Goal: Check status: Check status

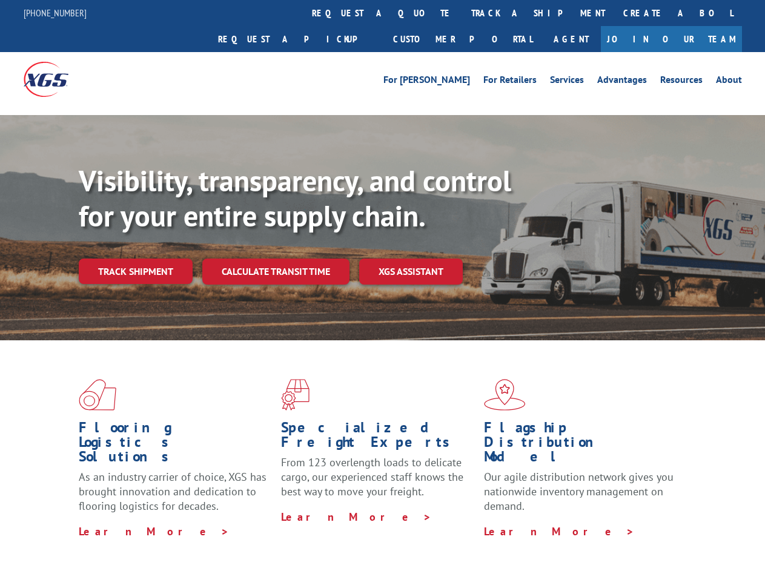
click at [382, 285] on div "Visibility, transparency, and control for your entire supply chain. Track shipm…" at bounding box center [422, 247] width 686 height 169
click at [462, 13] on link "track a shipment" at bounding box center [538, 13] width 152 height 26
click at [0, 0] on div "Track Shipment Enter your information below to track your shipment(s). Select c…" at bounding box center [0, 0] width 0 height 0
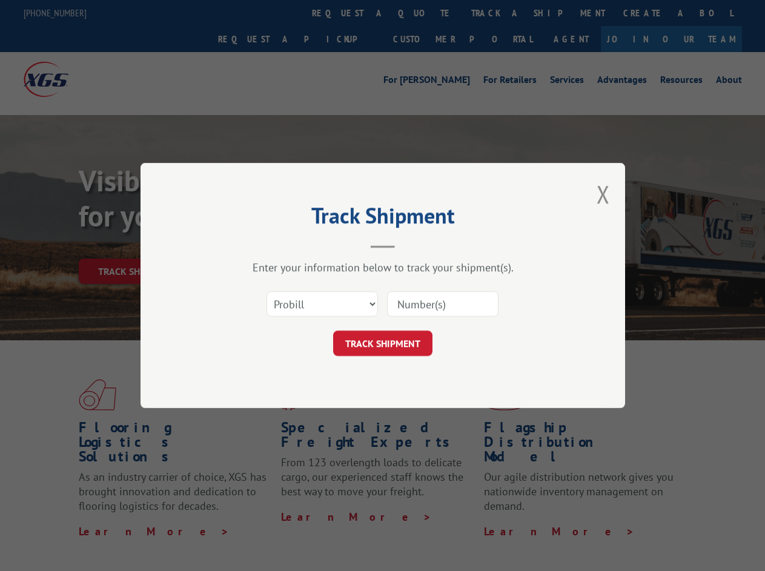
click at [498, 13] on div "Track Shipment Enter your information below to track your shipment(s). Select c…" at bounding box center [382, 285] width 765 height 571
click at [135, 245] on div "Track Shipment Enter your information below to track your shipment(s). Select c…" at bounding box center [382, 285] width 765 height 571
click at [275, 230] on h2 "Track Shipment" at bounding box center [382, 218] width 363 height 23
click at [411, 245] on header "Track Shipment" at bounding box center [382, 227] width 363 height 41
